Goal: Transaction & Acquisition: Purchase product/service

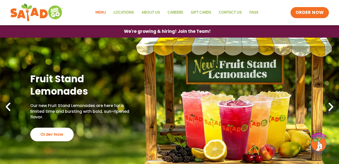
click at [100, 11] on link "Menu" at bounding box center [101, 13] width 18 height 12
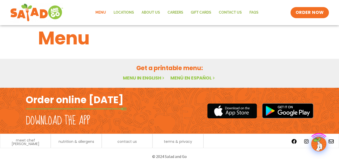
scroll to position [11, 0]
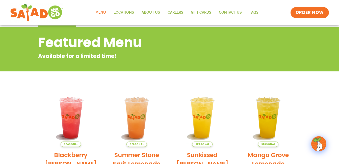
scroll to position [37, 0]
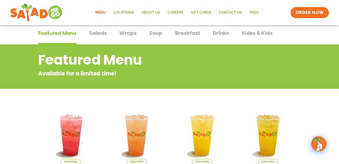
click at [108, 33] on div "Featured Menu Featured Menu Salads Salads Wraps Wraps Soup Soup Breakfast Break…" at bounding box center [169, 36] width 263 height 17
click at [106, 33] on span "Salads" at bounding box center [98, 33] width 18 height 8
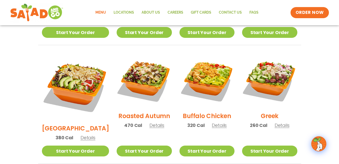
scroll to position [289, 0]
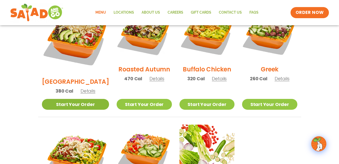
click at [55, 99] on link "Start Your Order" at bounding box center [75, 104] width 67 height 11
